Goal: Task Accomplishment & Management: Use online tool/utility

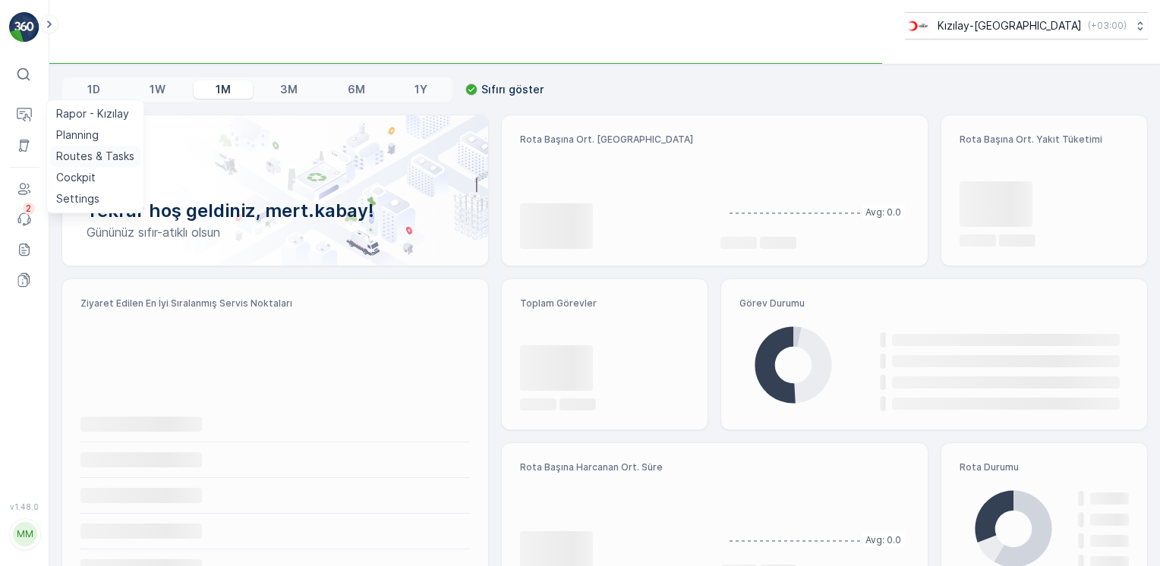
click at [71, 153] on p "Routes & Tasks" at bounding box center [95, 156] width 78 height 15
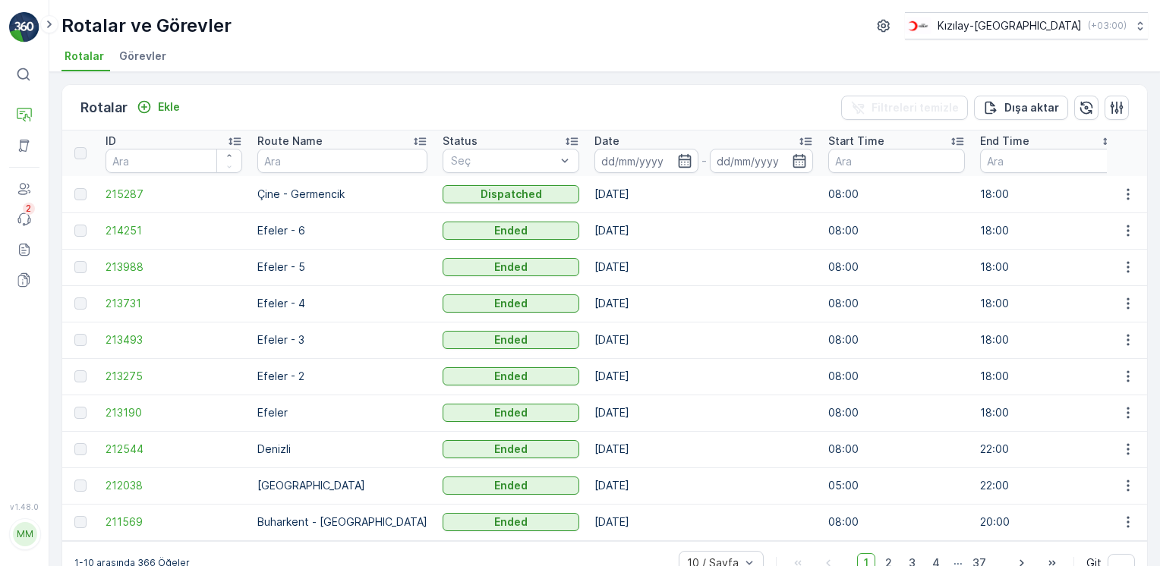
click at [1129, 181] on td at bounding box center [1126, 194] width 41 height 36
click at [1127, 188] on icon "button" at bounding box center [1127, 194] width 15 height 15
click at [1114, 244] on span "Rota Takibini Görüntüle" at bounding box center [1091, 236] width 119 height 15
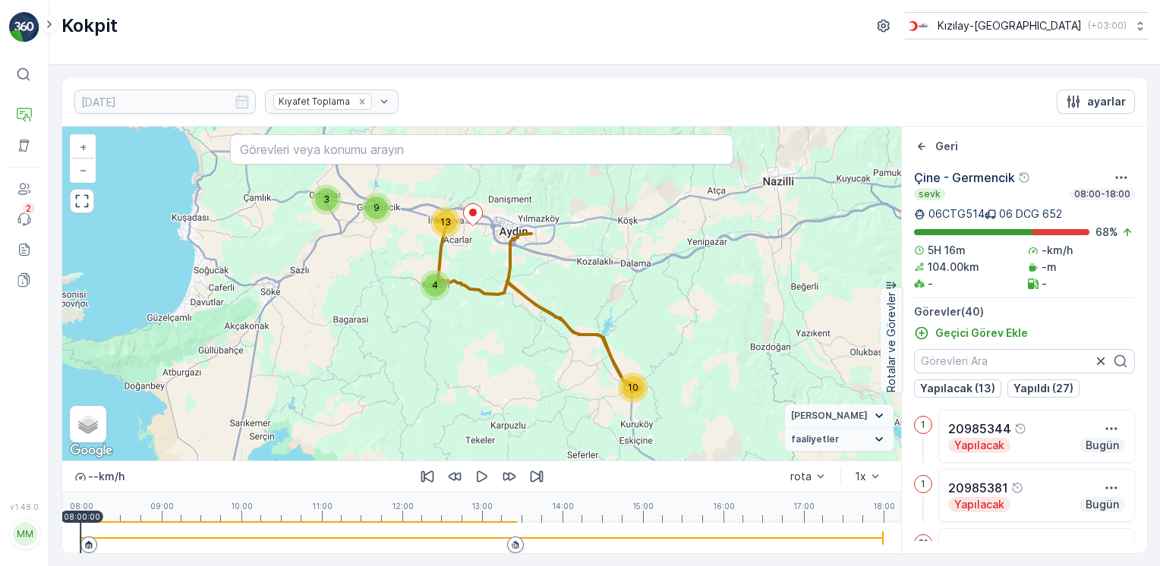
click at [513, 546] on icon at bounding box center [515, 544] width 9 height 9
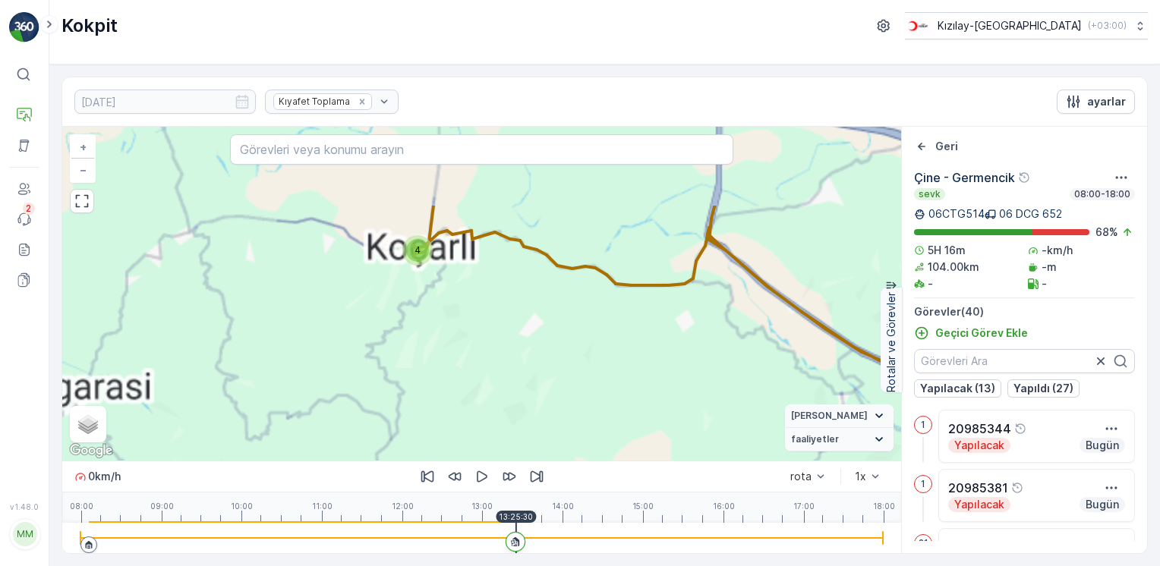
drag, startPoint x: 434, startPoint y: 223, endPoint x: 480, endPoint y: 442, distance: 224.0
click at [480, 448] on div "4 2 11 9 3 10 + − Uydu Yol haritası Arazi Karışık Leaflet Keyboard shortcuts Ma…" at bounding box center [481, 294] width 839 height 334
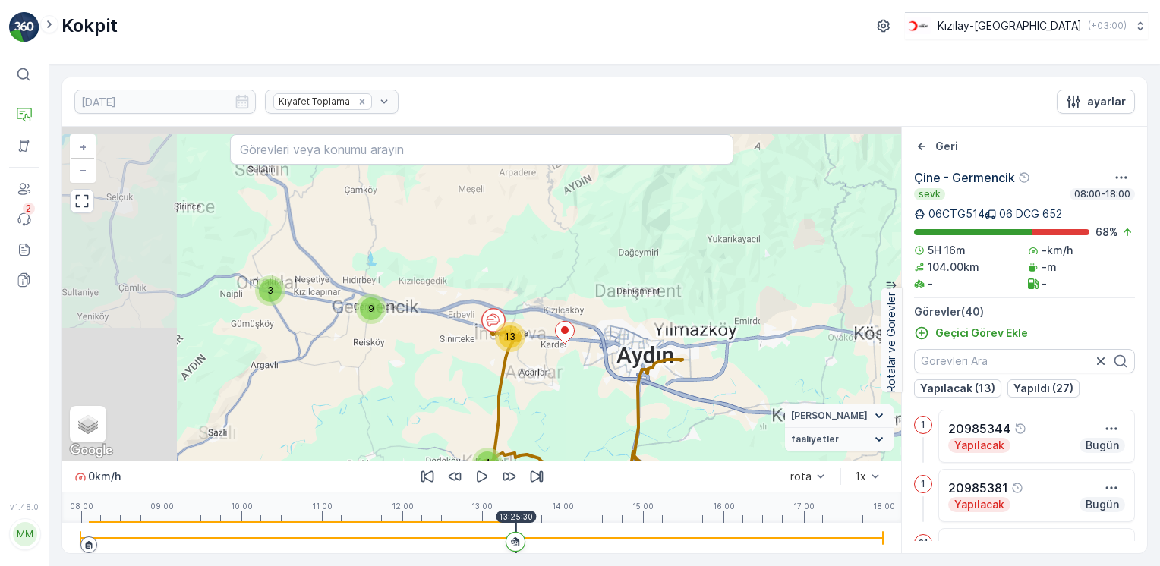
drag, startPoint x: 507, startPoint y: 397, endPoint x: 520, endPoint y: 432, distance: 37.2
click at [520, 432] on div "4 13 9 3 10 + − Uydu Yol haritası Arazi Karışık Leaflet Keyboard shortcuts Map …" at bounding box center [481, 294] width 839 height 334
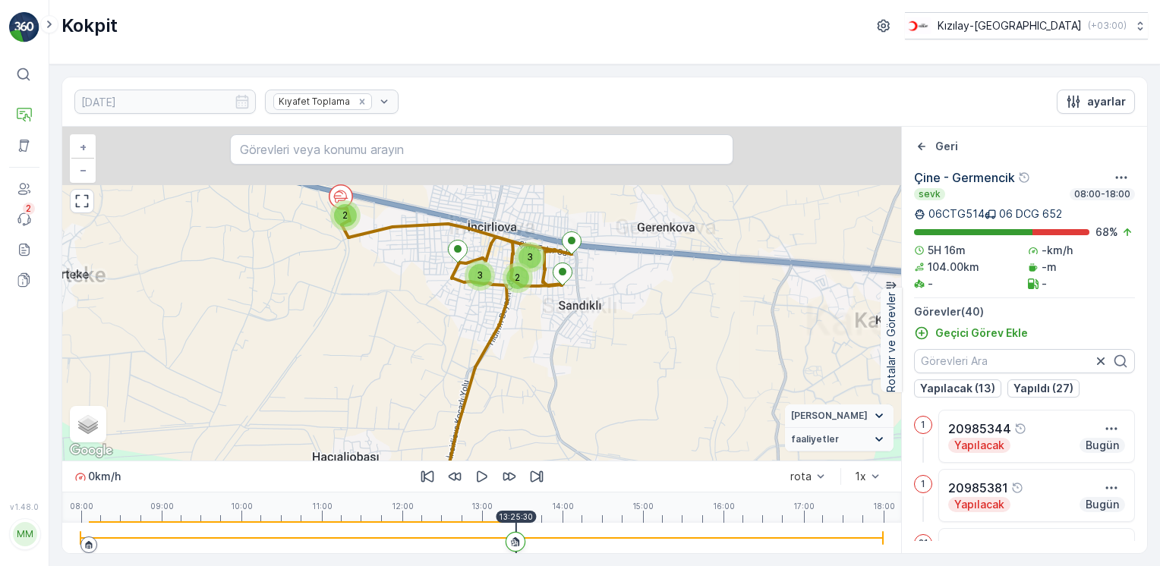
drag, startPoint x: 587, startPoint y: 335, endPoint x: 623, endPoint y: 411, distance: 83.2
click at [623, 411] on div "2 2 3 2 3 4 2 2 2 2 + − Uydu Yol haritası Arazi Karışık Leaflet Keyboard shortc…" at bounding box center [481, 294] width 839 height 334
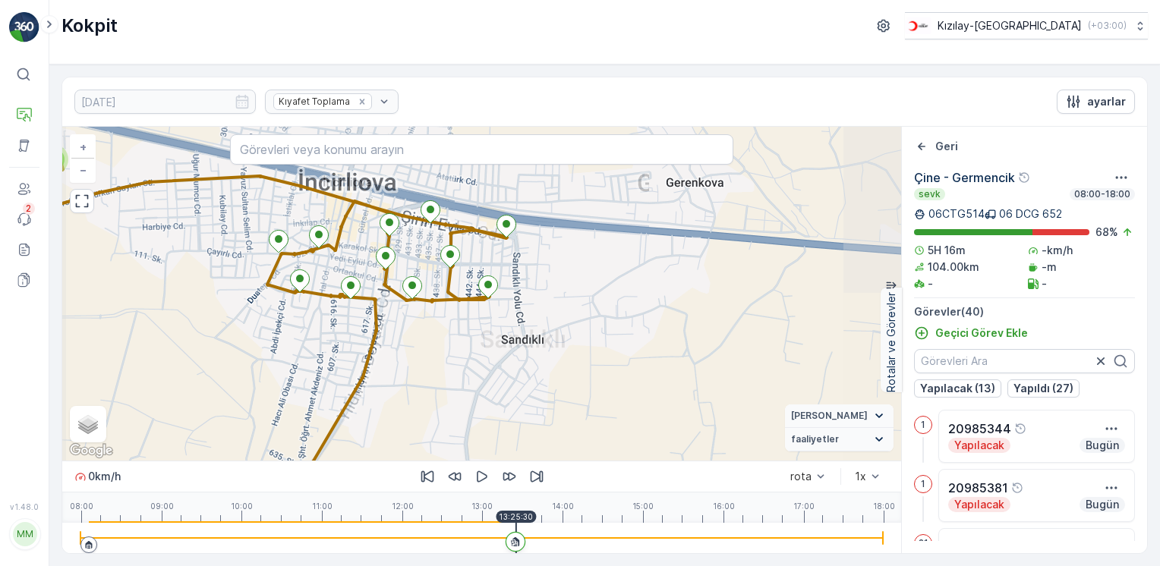
drag, startPoint x: 219, startPoint y: 247, endPoint x: 512, endPoint y: 335, distance: 305.7
click at [512, 335] on div "2 3 2 + − Uydu Yol haritası Arazi Karışık Leaflet Keyboard shortcuts Map Data M…" at bounding box center [481, 294] width 839 height 334
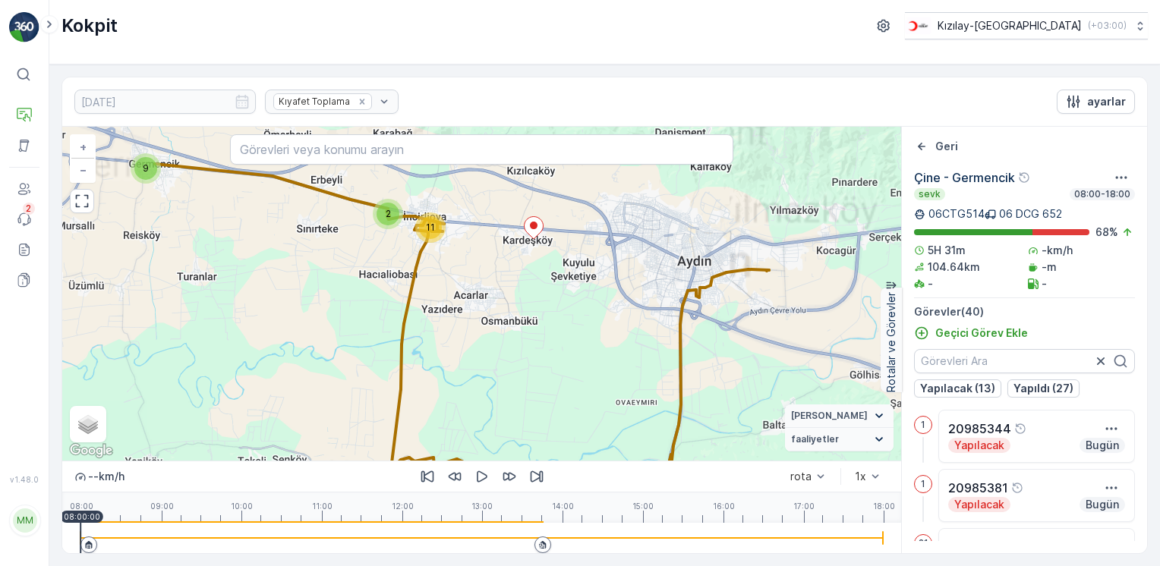
click at [538, 549] on div at bounding box center [542, 545] width 17 height 17
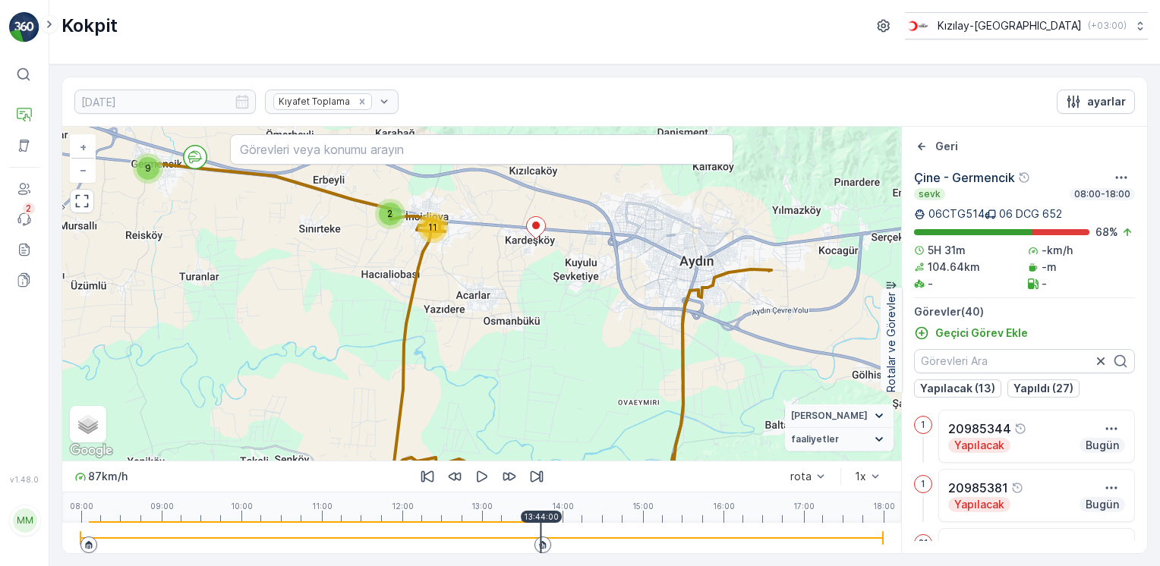
drag, startPoint x: 264, startPoint y: 250, endPoint x: 471, endPoint y: 389, distance: 249.8
click at [471, 390] on div "4 2 11 9 3 10 + − Uydu Yol haritası Arazi Karışık Leaflet Keyboard shortcuts Ma…" at bounding box center [481, 294] width 839 height 334
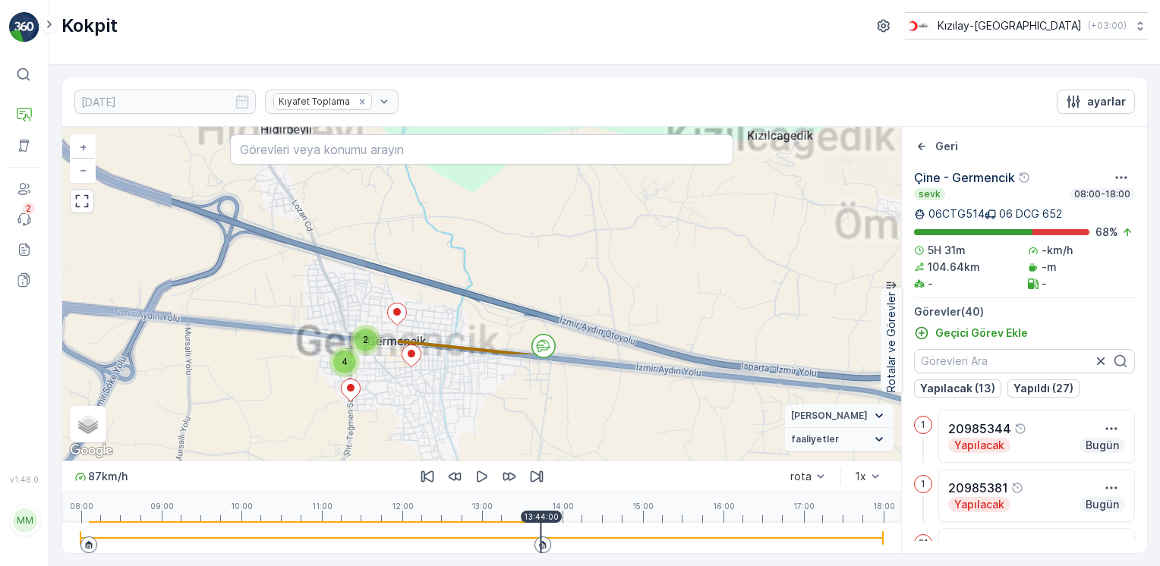
drag, startPoint x: 486, startPoint y: 365, endPoint x: 423, endPoint y: 170, distance: 205.2
click at [423, 173] on div "2 2 3 2 3 4 2 2 2 2 + − Uydu Yol haritası Arazi Karışık Leaflet Keyboard shortc…" at bounding box center [481, 294] width 839 height 334
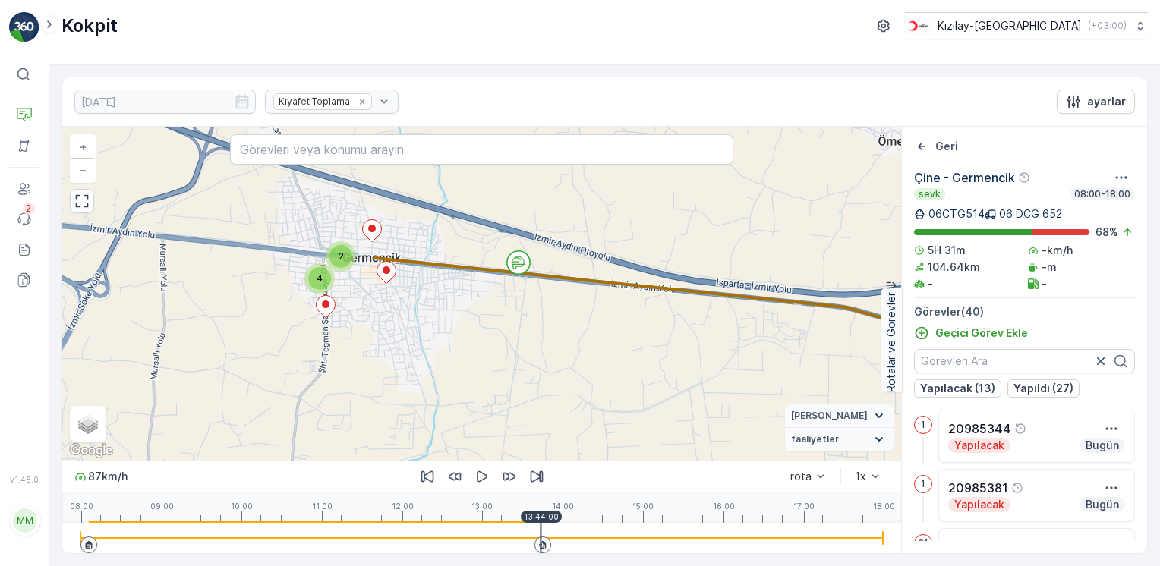
click at [519, 266] on circle at bounding box center [518, 262] width 23 height 23
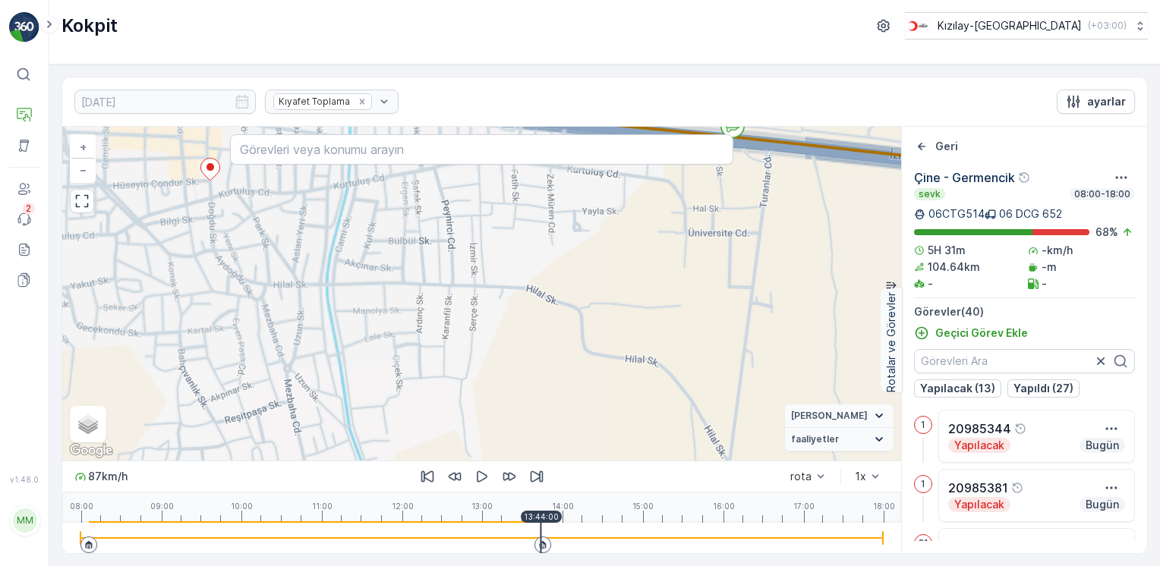
drag, startPoint x: 559, startPoint y: 267, endPoint x: 546, endPoint y: 366, distance: 99.4
click at [552, 366] on div "+ − Uydu Yol haritası Arazi Karışık Leaflet Keyboard shortcuts Map Data Map dat…" at bounding box center [481, 294] width 839 height 334
